Goal: Task Accomplishment & Management: Use online tool/utility

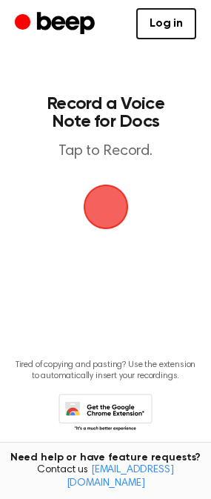
click at [95, 214] on span "button" at bounding box center [105, 207] width 75 height 75
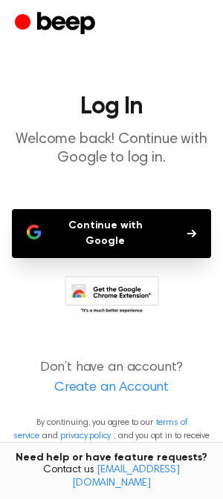
click at [88, 233] on button "Continue with Google" at bounding box center [111, 233] width 199 height 49
